Goal: Check status: Check status

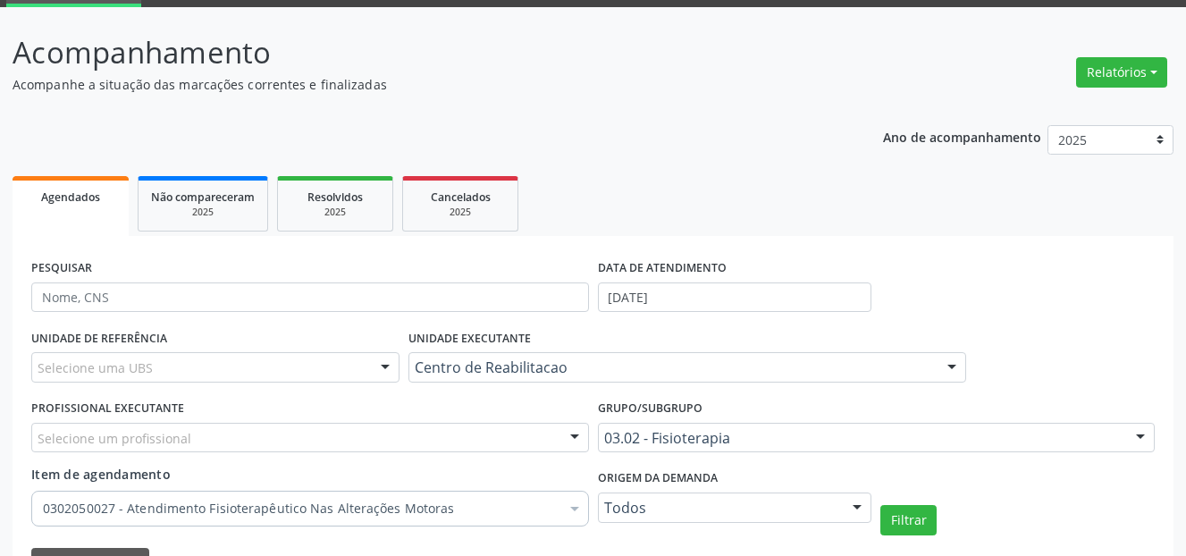
scroll to position [34, 0]
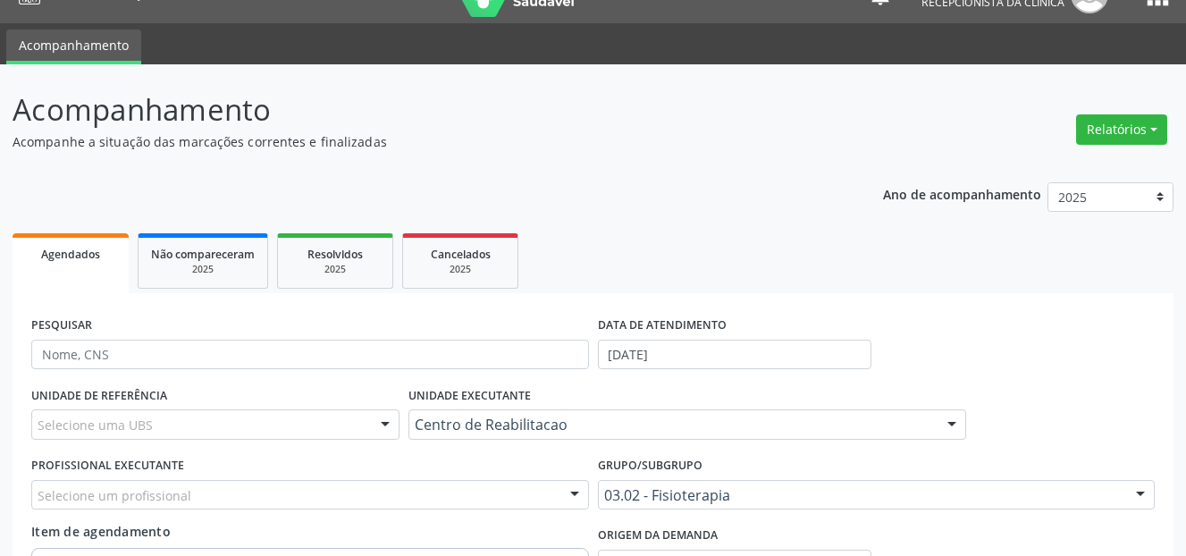
click at [705, 339] on label "DATA DE ATENDIMENTO" at bounding box center [662, 326] width 129 height 28
click at [701, 347] on input "[DATE]" at bounding box center [735, 354] width 274 height 30
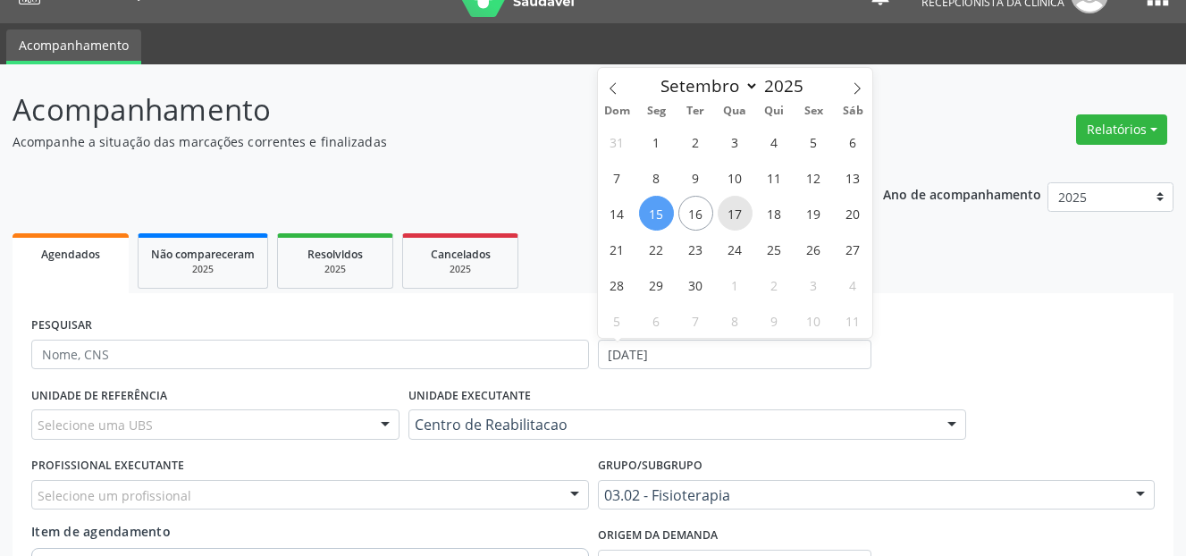
click at [741, 207] on span "17" at bounding box center [734, 213] width 35 height 35
type input "[DATE]"
click at [741, 207] on span "17" at bounding box center [734, 213] width 35 height 35
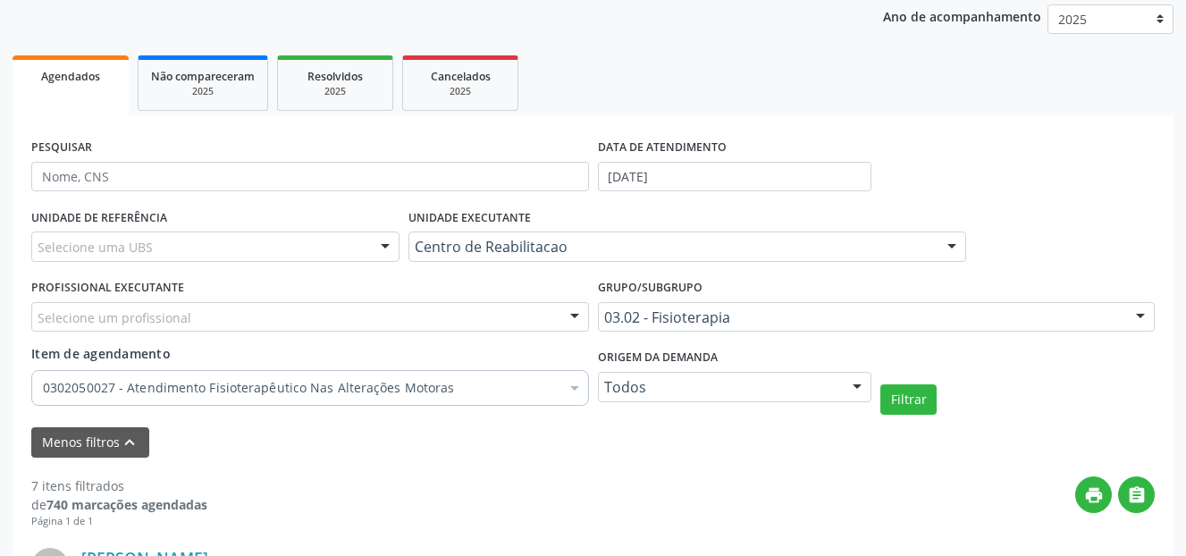
scroll to position [302, 0]
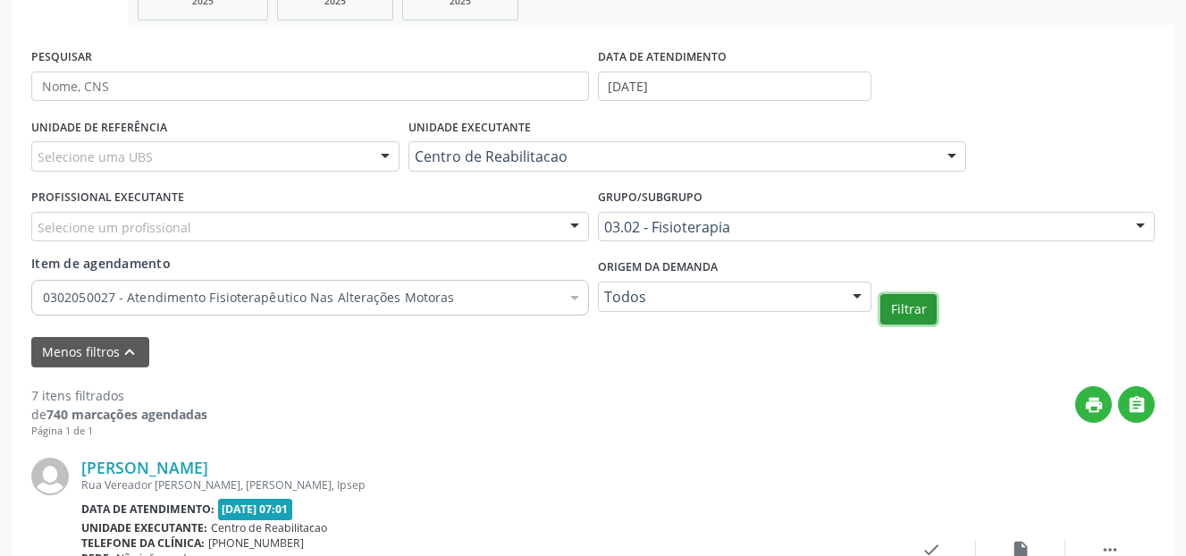
click at [917, 310] on button "Filtrar" at bounding box center [908, 309] width 56 height 30
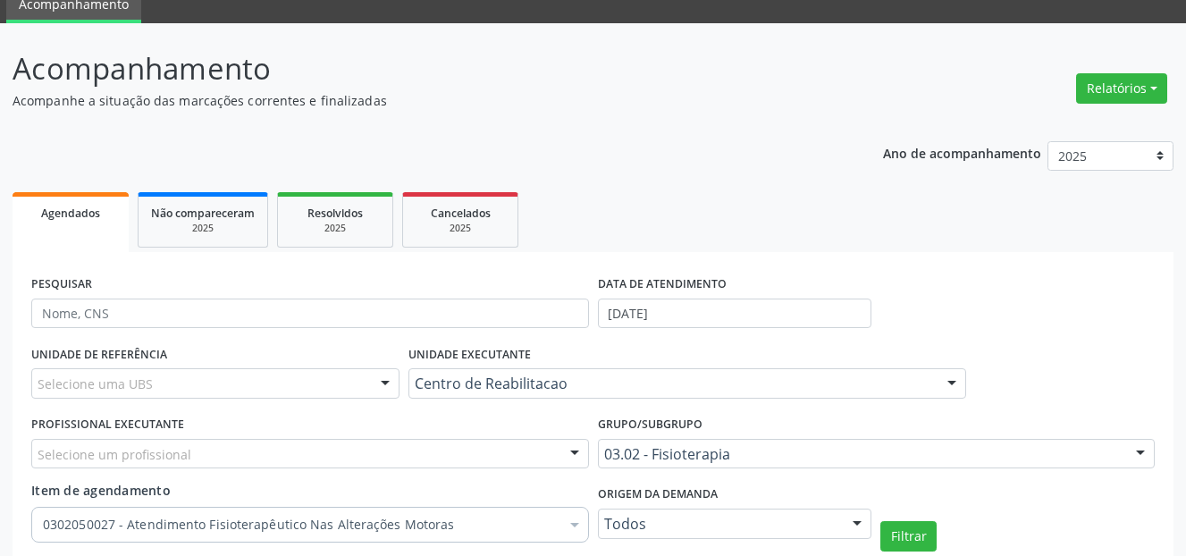
scroll to position [74, 0]
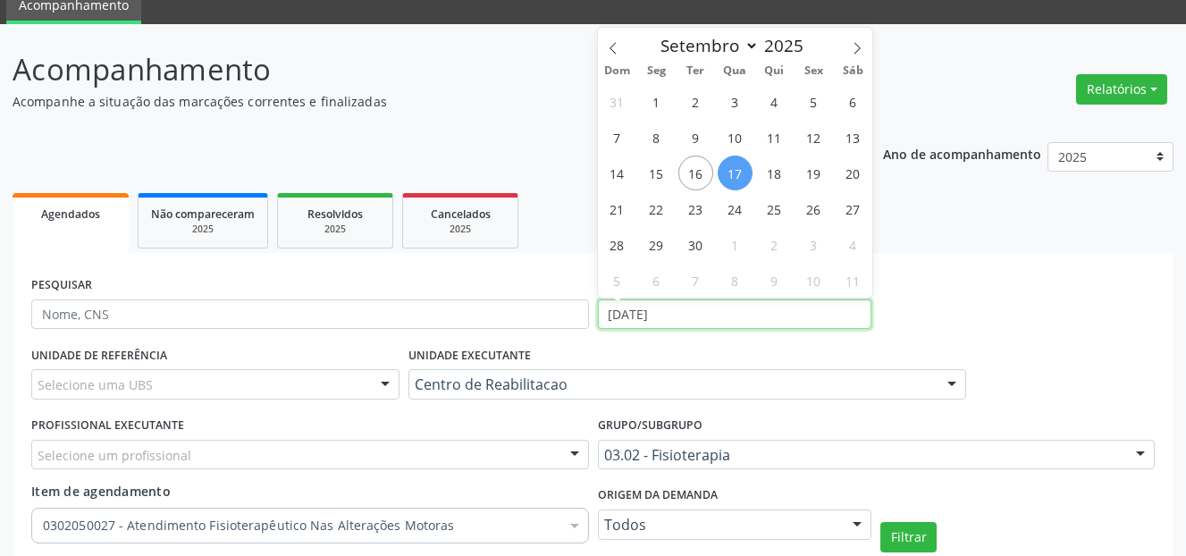
click at [689, 314] on input "[DATE]" at bounding box center [735, 314] width 274 height 30
click at [765, 173] on span "18" at bounding box center [774, 172] width 35 height 35
type input "[DATE]"
click at [765, 173] on span "18" at bounding box center [774, 172] width 35 height 35
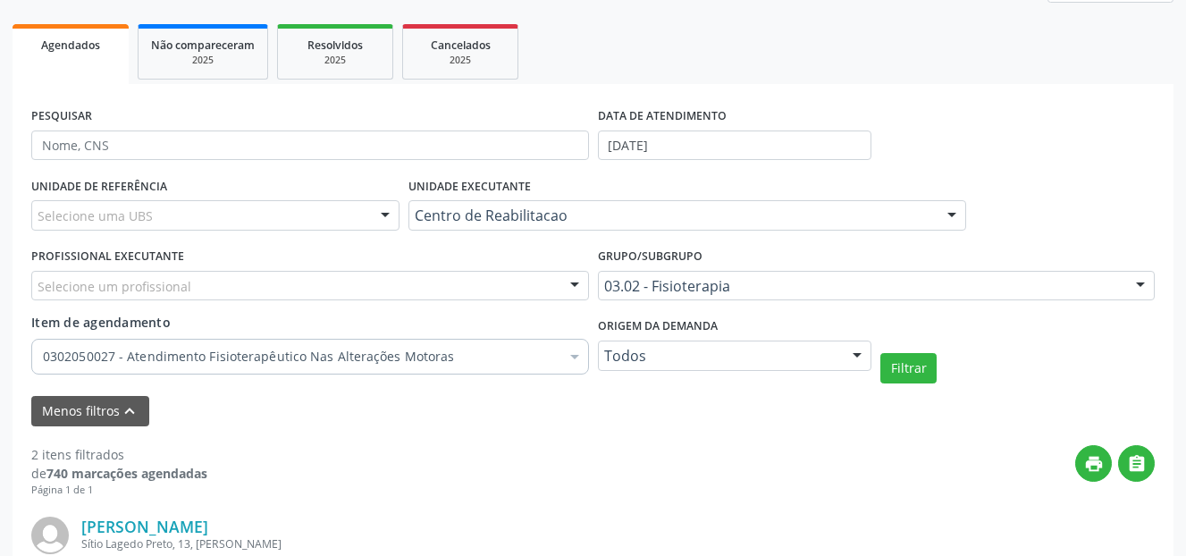
scroll to position [253, 0]
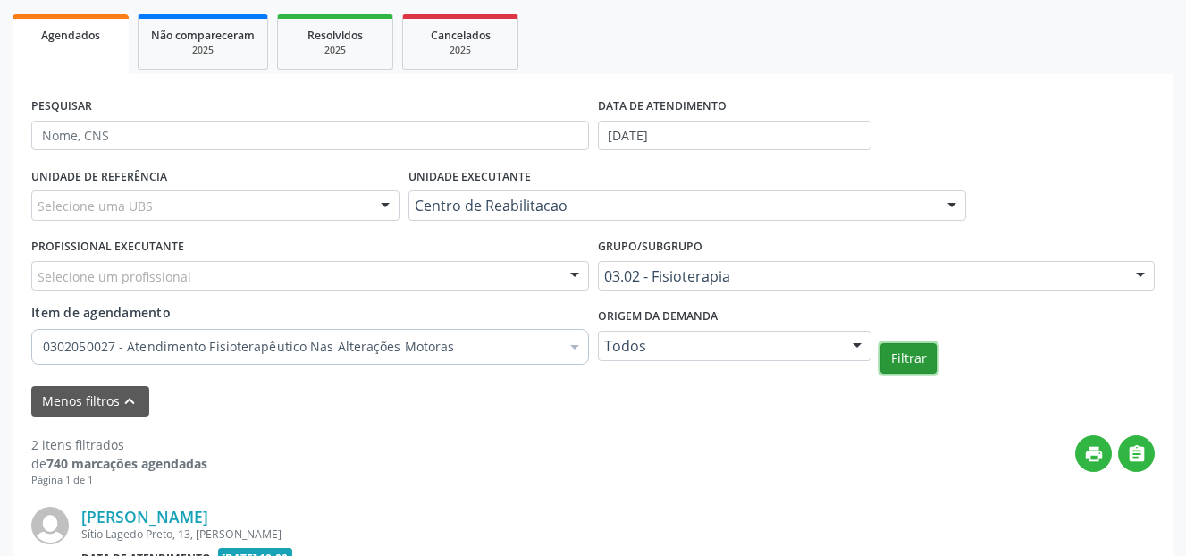
click at [924, 360] on button "Filtrar" at bounding box center [908, 358] width 56 height 30
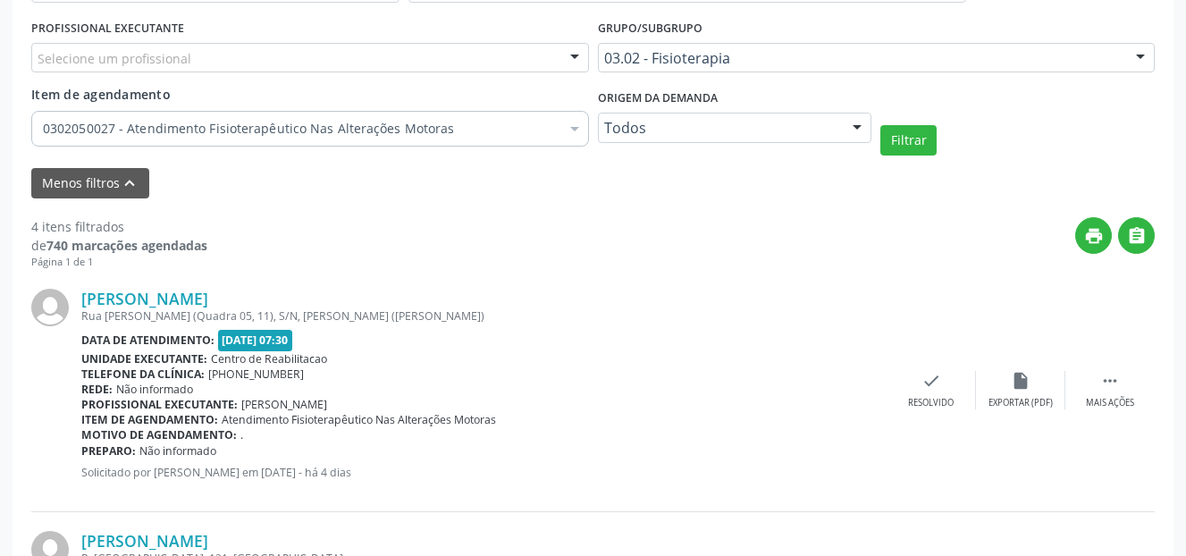
scroll to position [469, 0]
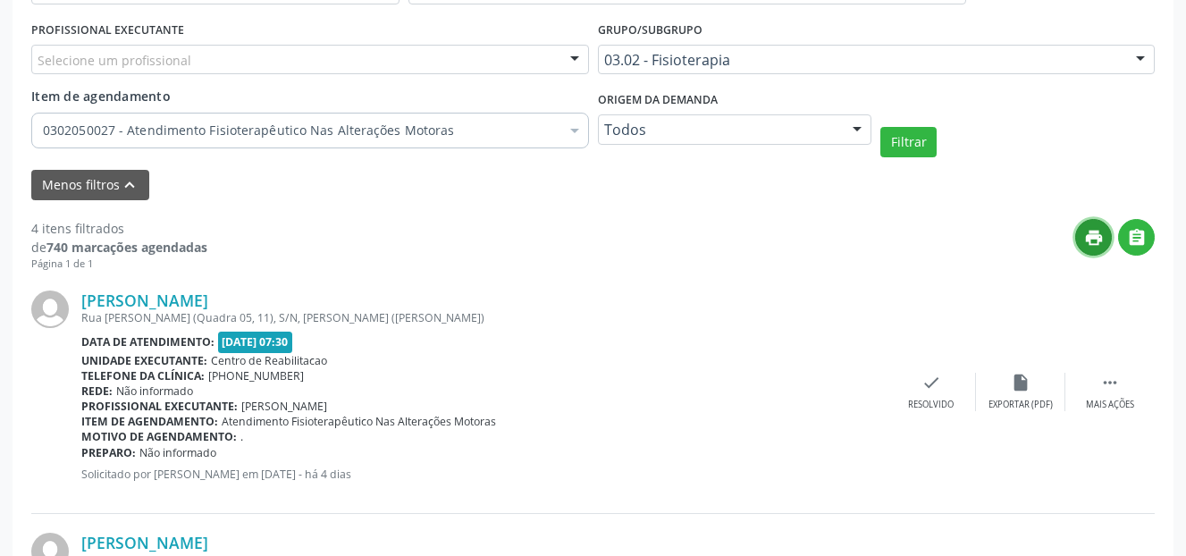
click at [1095, 235] on icon "print" at bounding box center [1094, 238] width 20 height 20
